Goal: Task Accomplishment & Management: Manage account settings

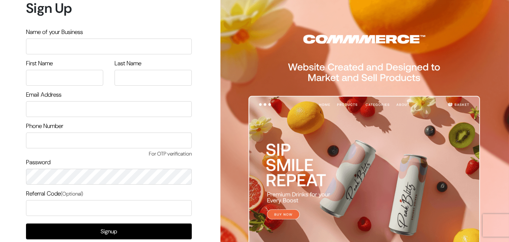
click at [77, 46] on input "text" at bounding box center [109, 46] width 166 height 16
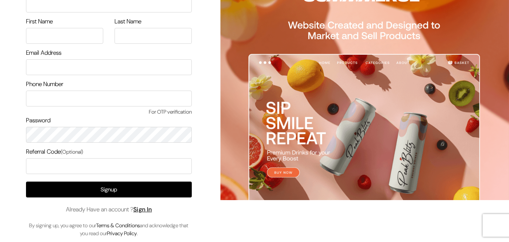
scroll to position [43, 0]
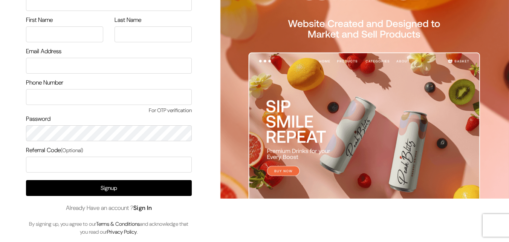
click at [147, 210] on link "Sign In" at bounding box center [142, 207] width 19 height 8
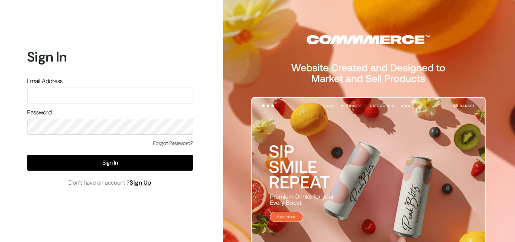
click at [92, 95] on input "text" at bounding box center [110, 95] width 166 height 16
click at [56, 92] on input "text" at bounding box center [110, 95] width 166 height 16
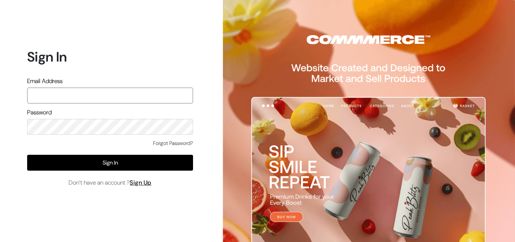
click at [55, 99] on input "text" at bounding box center [110, 95] width 166 height 16
click at [113, 100] on input "text" at bounding box center [110, 95] width 166 height 16
type input "[EMAIL_ADDRESS][DOMAIN_NAME]"
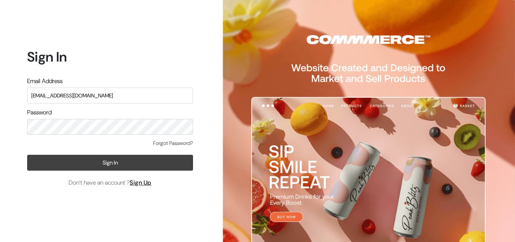
click at [111, 163] on button "Sign In" at bounding box center [110, 163] width 166 height 16
